Goal: Information Seeking & Learning: Learn about a topic

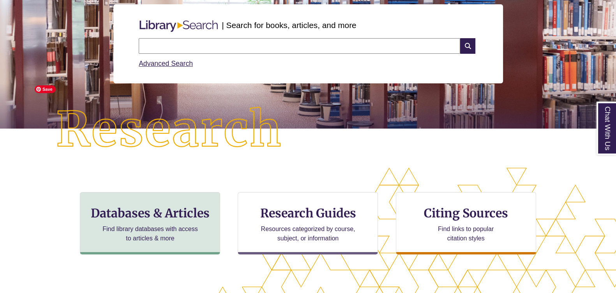
scroll to position [146, 0]
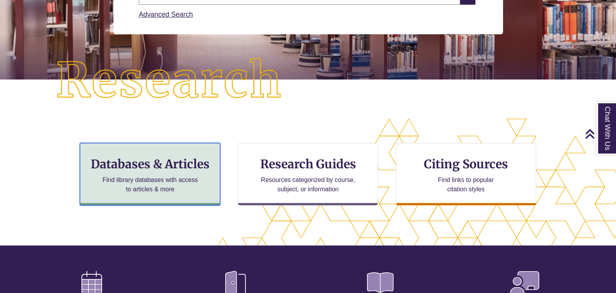
click at [129, 163] on h3 "Databases & Articles" at bounding box center [150, 164] width 127 height 15
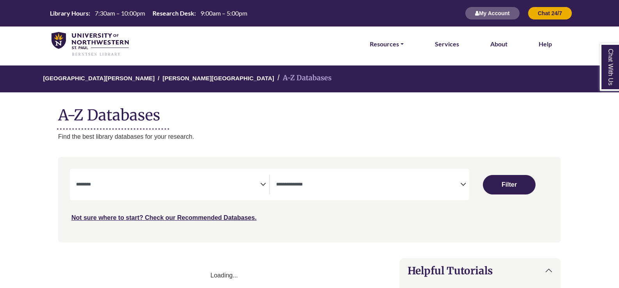
select select "Database Subject Filter"
select select "Database Types Filter"
select select "Database Subject Filter"
select select "Database Types Filter"
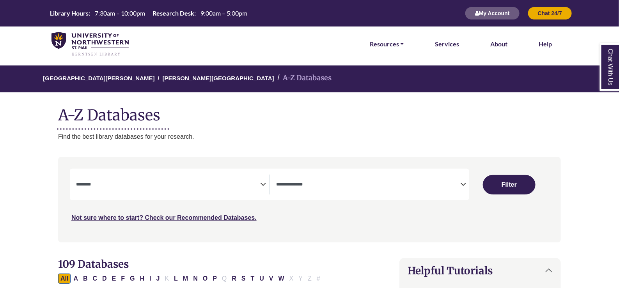
scroll to position [48, 0]
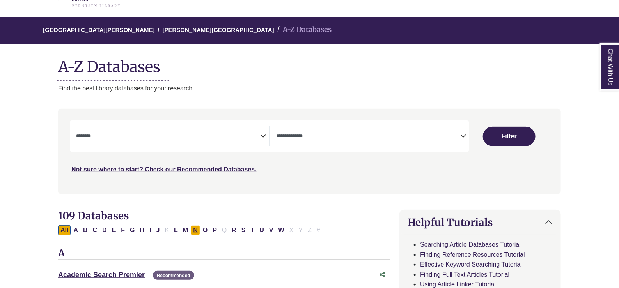
click at [193, 232] on button "N" at bounding box center [195, 230] width 9 height 10
select select "Database Subject Filter"
select select "Database Types Filter"
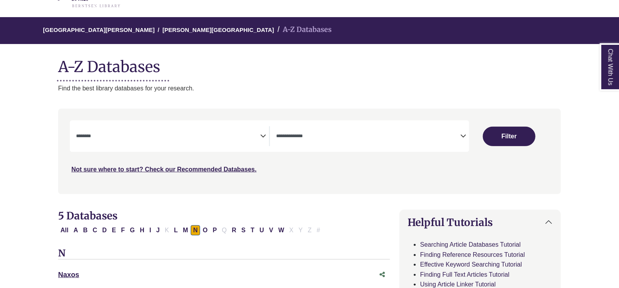
scroll to position [97, 0]
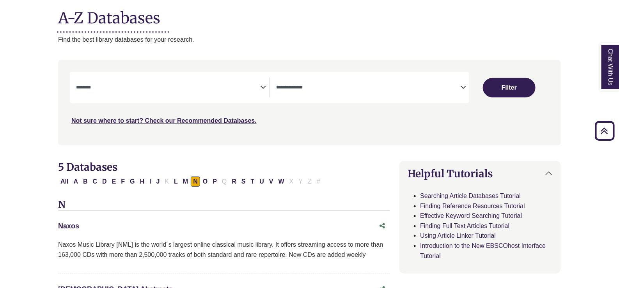
click at [67, 226] on link "Naxos This link opens in a new window" at bounding box center [68, 226] width 21 height 8
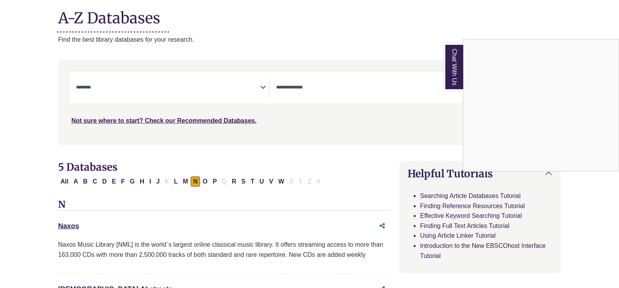
drag, startPoint x: 66, startPoint y: 225, endPoint x: 296, endPoint y: 32, distance: 300.8
click at [296, 32] on div "Chat With Us" at bounding box center [309, 144] width 619 height 288
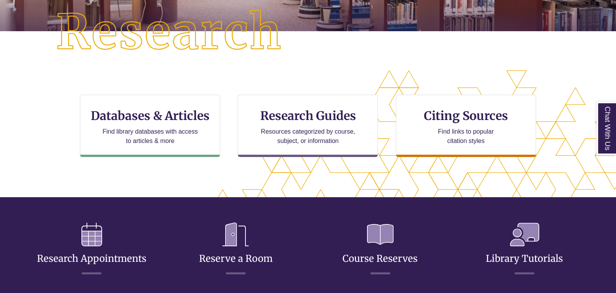
scroll to position [244, 0]
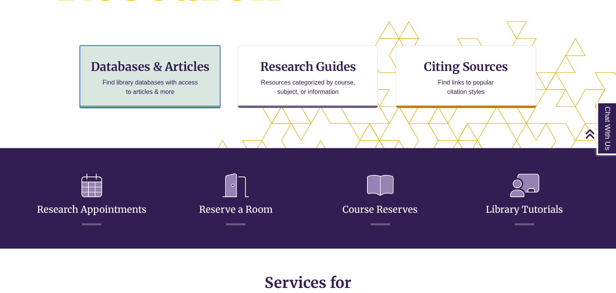
click at [158, 69] on h3 "Databases & Articles" at bounding box center [150, 66] width 127 height 15
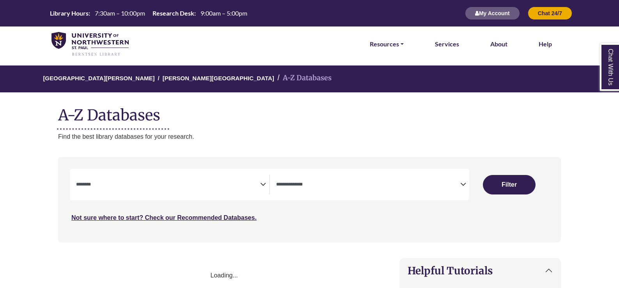
select select "Database Subject Filter"
select select "Database Types Filter"
select select "Database Subject Filter"
select select "Database Types Filter"
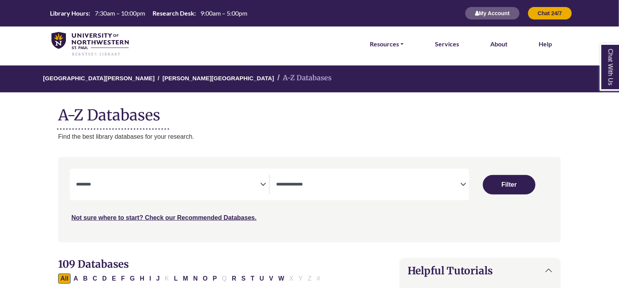
scroll to position [48, 0]
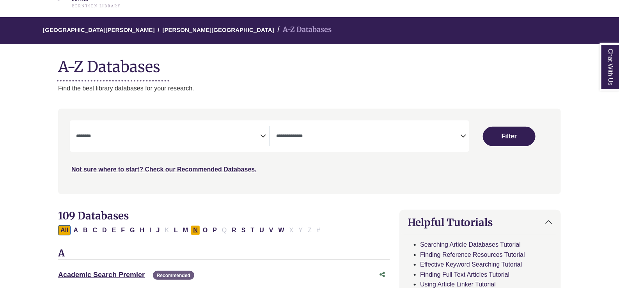
click at [195, 228] on button "N" at bounding box center [195, 230] width 9 height 10
select select "Database Subject Filter"
select select "Database Types Filter"
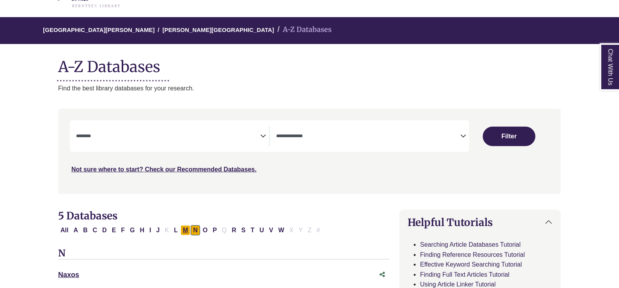
scroll to position [97, 0]
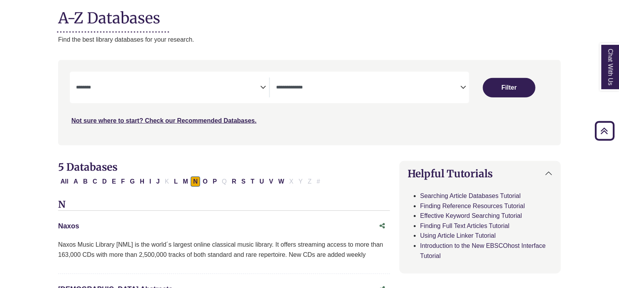
click at [64, 226] on link "Naxos This link opens in a new window" at bounding box center [68, 226] width 21 height 8
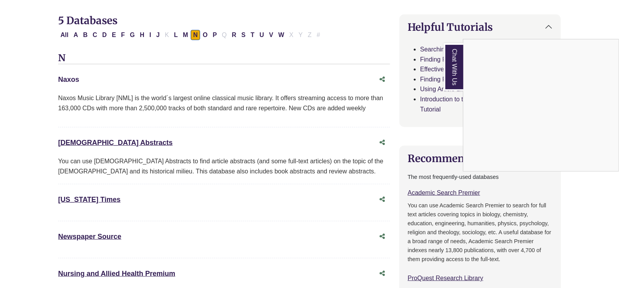
scroll to position [195, 0]
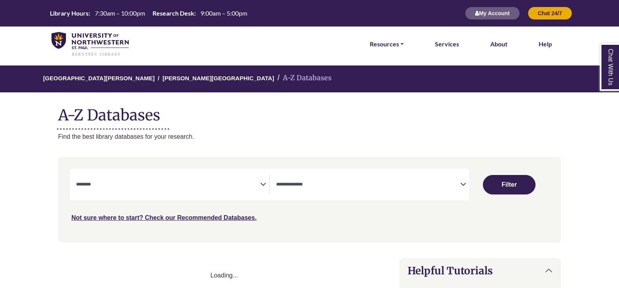
select select "Database Subject Filter"
select select "Database Types Filter"
select select "Database Subject Filter"
select select "Database Types Filter"
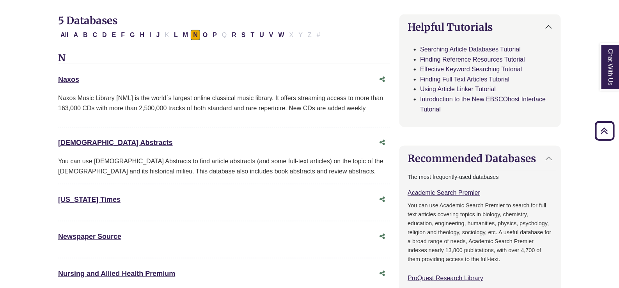
scroll to position [195, 0]
